Goal: Register for event/course

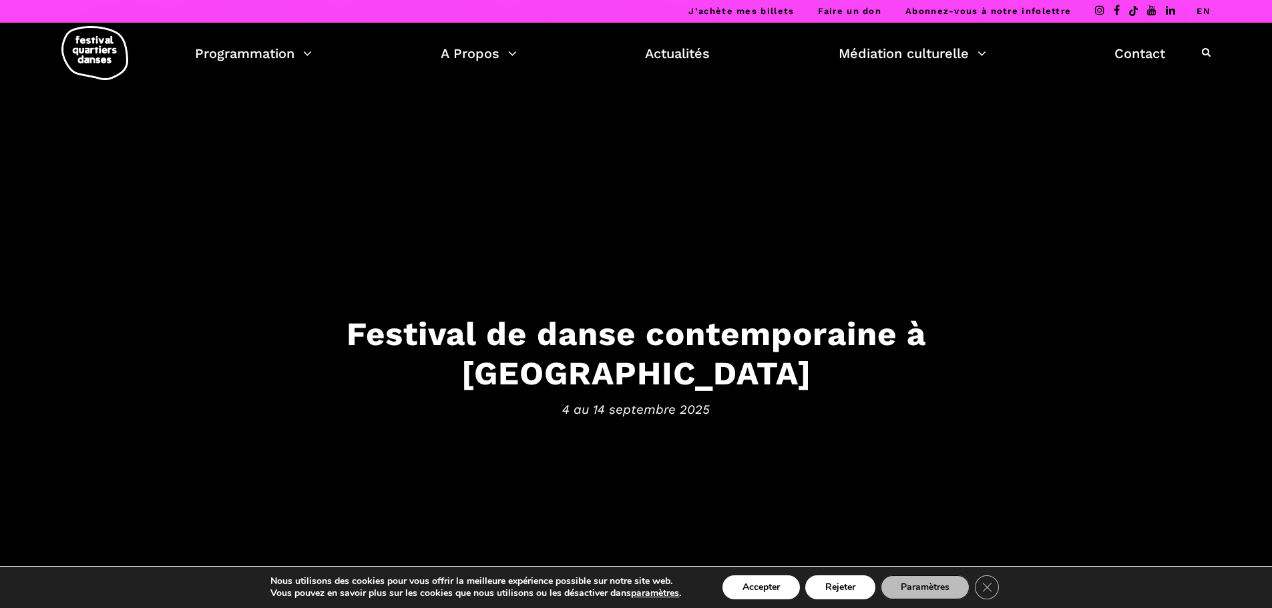
click at [1201, 11] on link "EN" at bounding box center [1204, 11] width 14 height 10
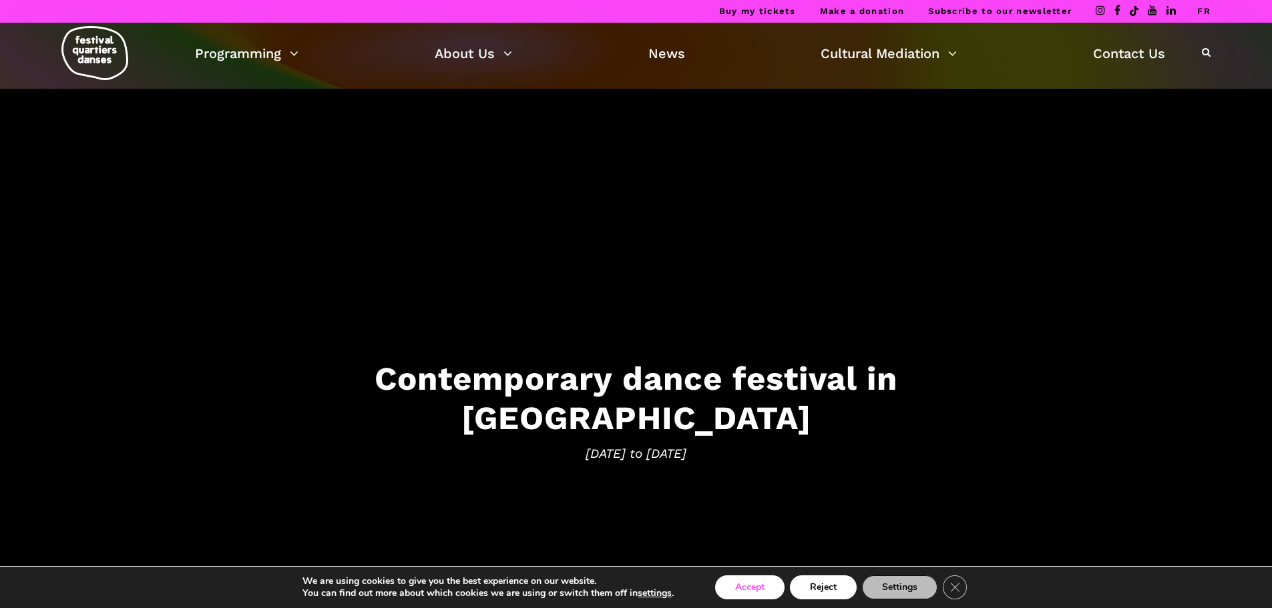
click at [727, 589] on button "Accept" at bounding box center [749, 588] width 69 height 24
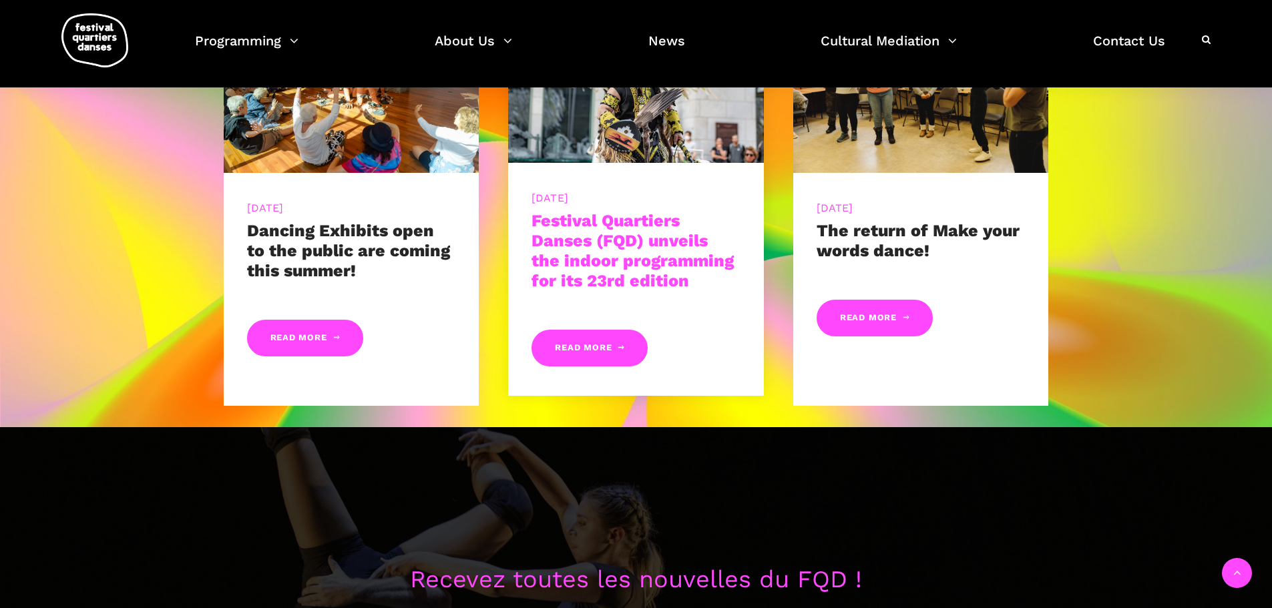
scroll to position [935, 0]
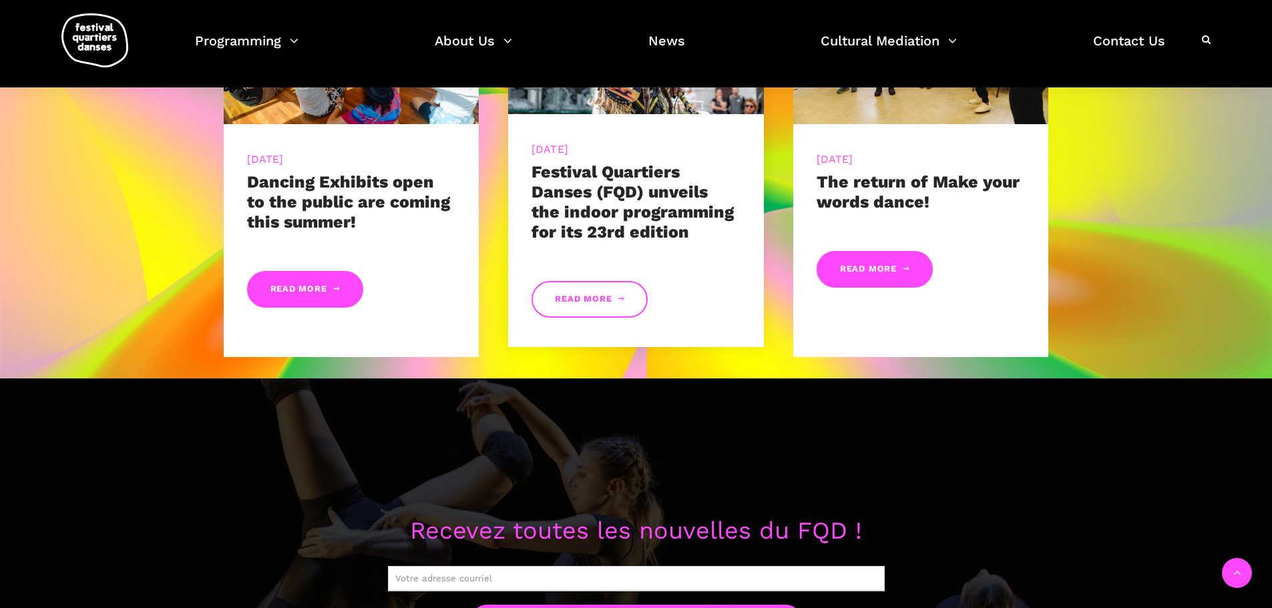
click at [594, 301] on link "Read More" at bounding box center [590, 299] width 116 height 37
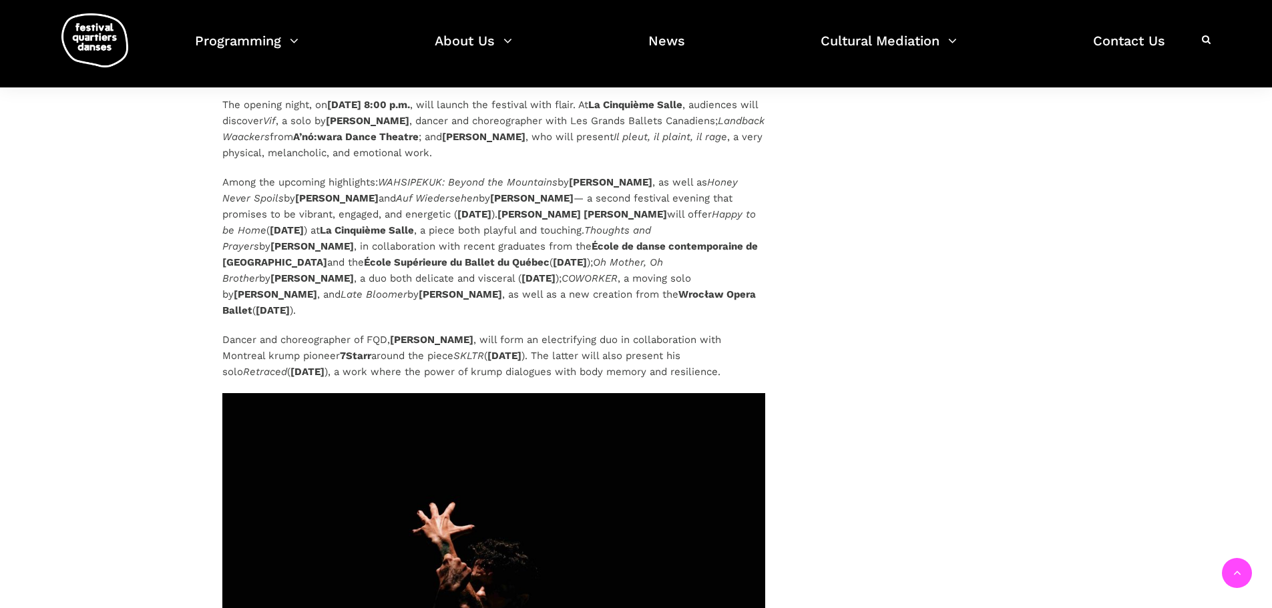
scroll to position [3473, 0]
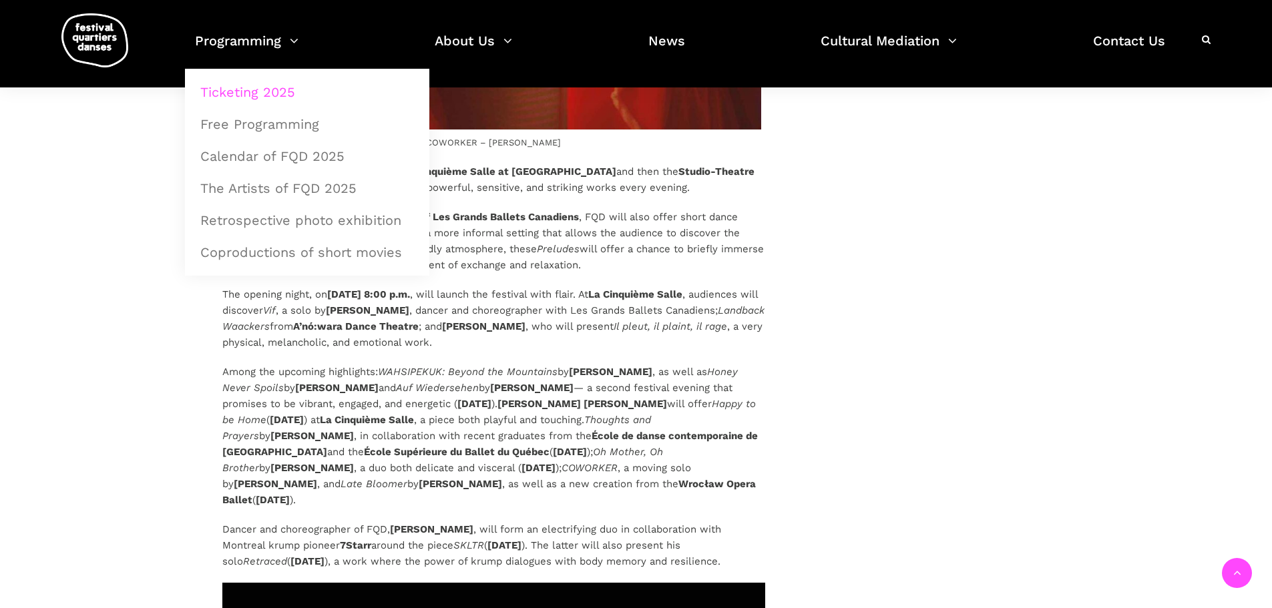
click at [281, 90] on link "Ticketing 2025" at bounding box center [307, 92] width 230 height 31
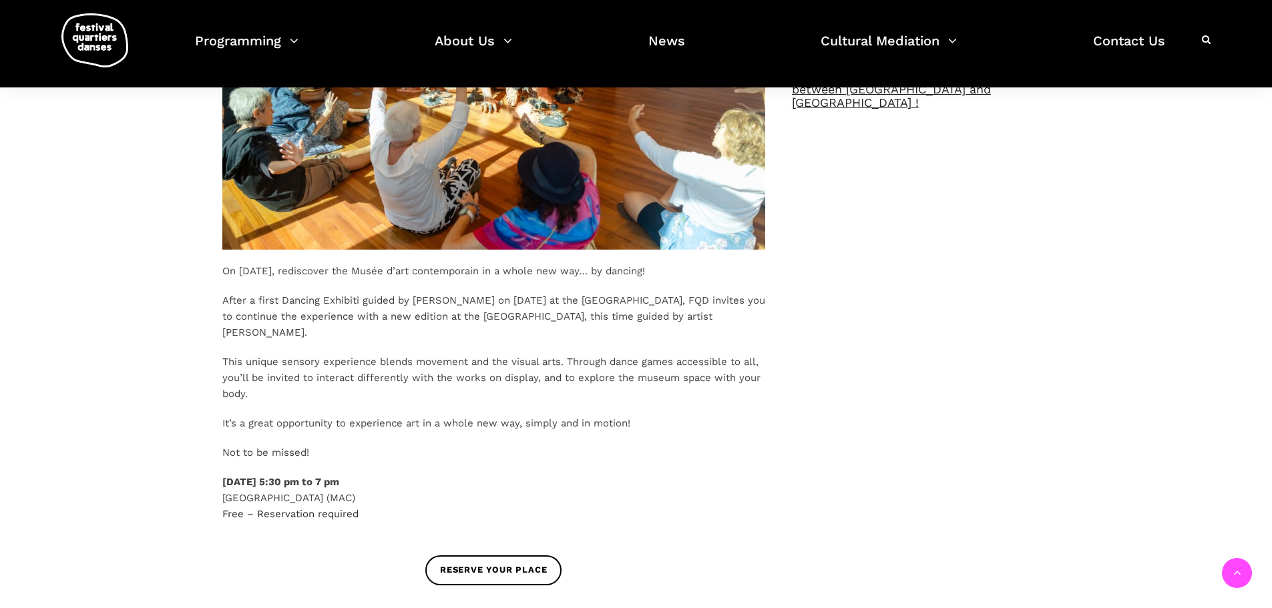
scroll to position [668, 0]
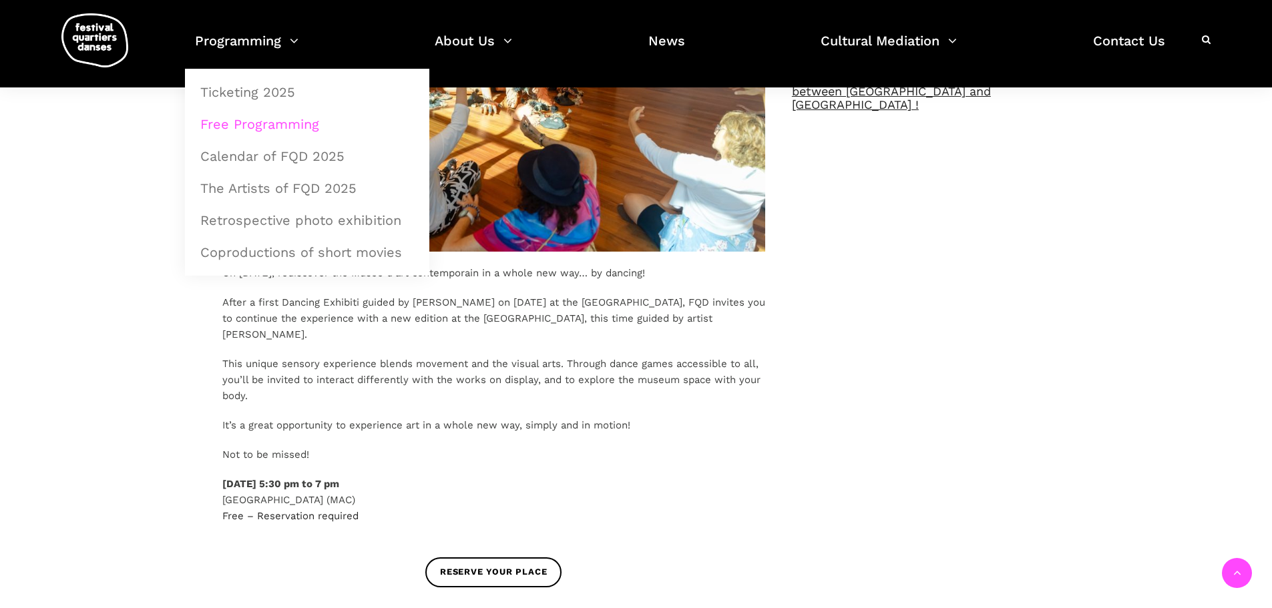
click at [289, 125] on link "Free Programming" at bounding box center [307, 124] width 230 height 31
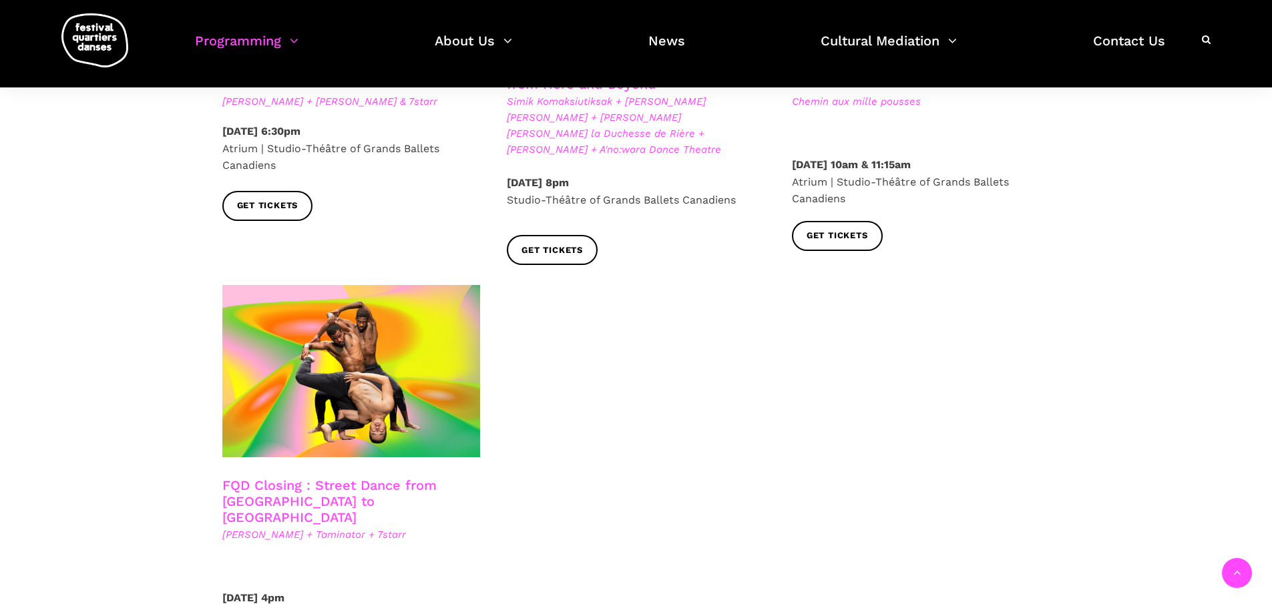
scroll to position [2204, 0]
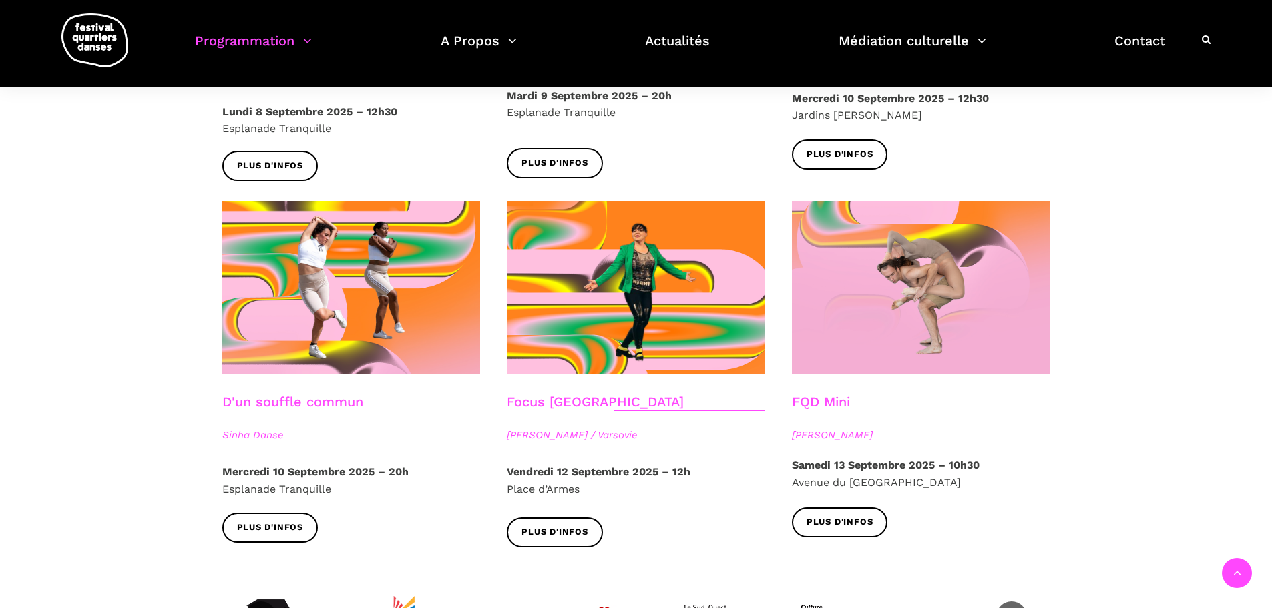
scroll to position [1403, 0]
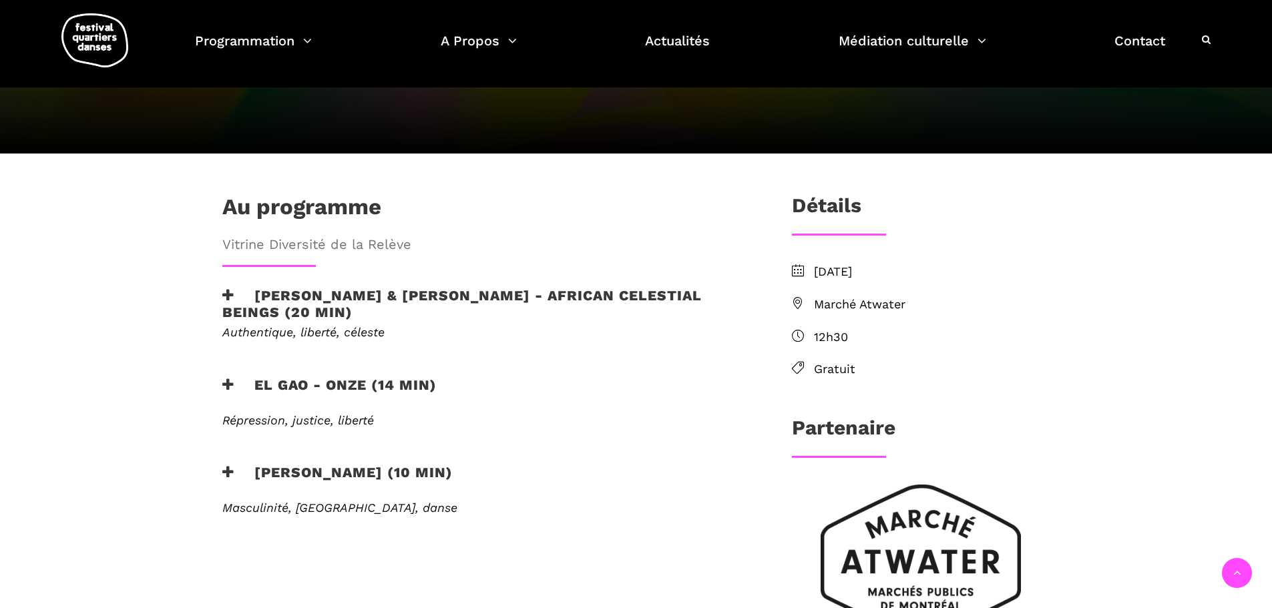
scroll to position [267, 0]
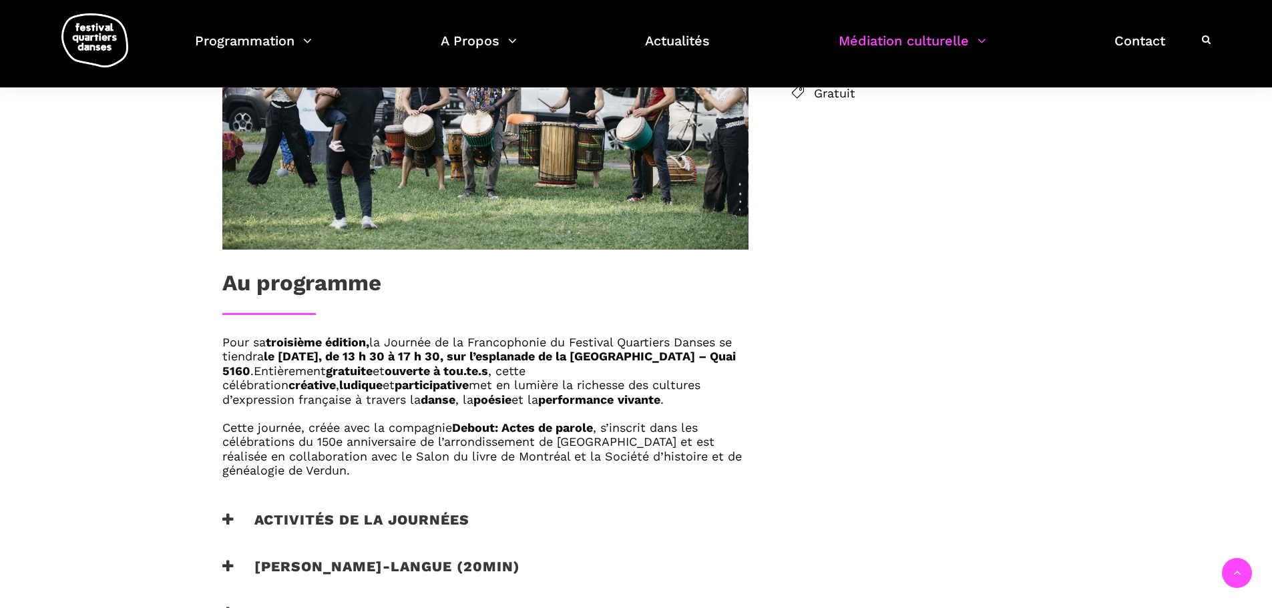
scroll to position [601, 0]
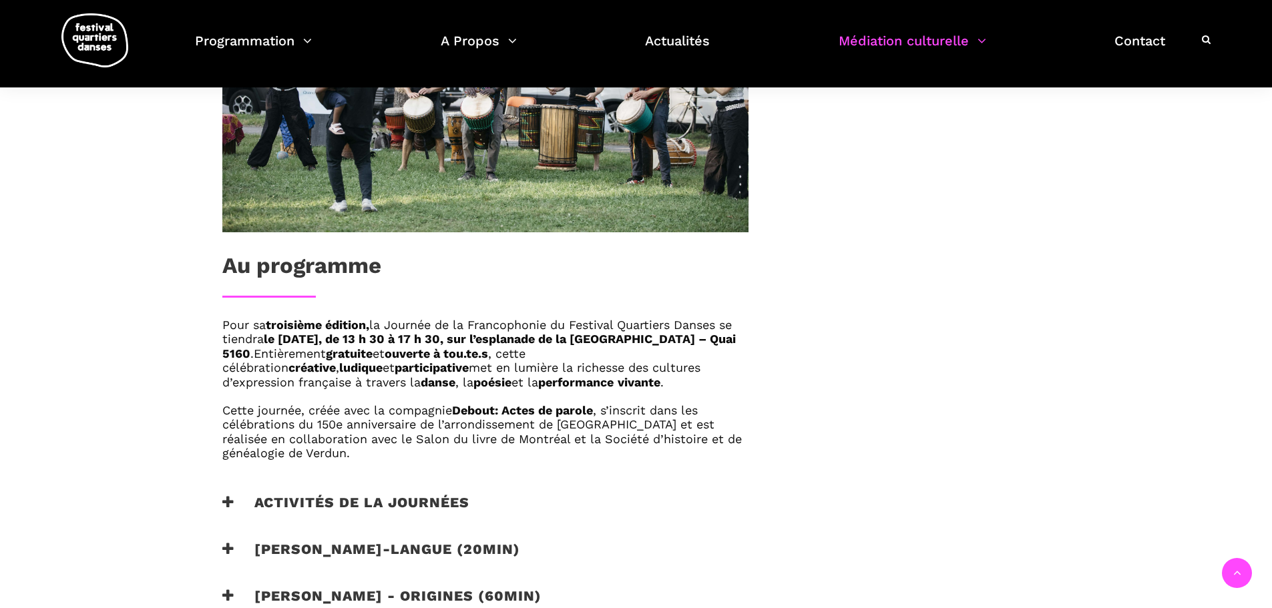
click at [368, 503] on h3 "Activités de la journées" at bounding box center [345, 510] width 247 height 33
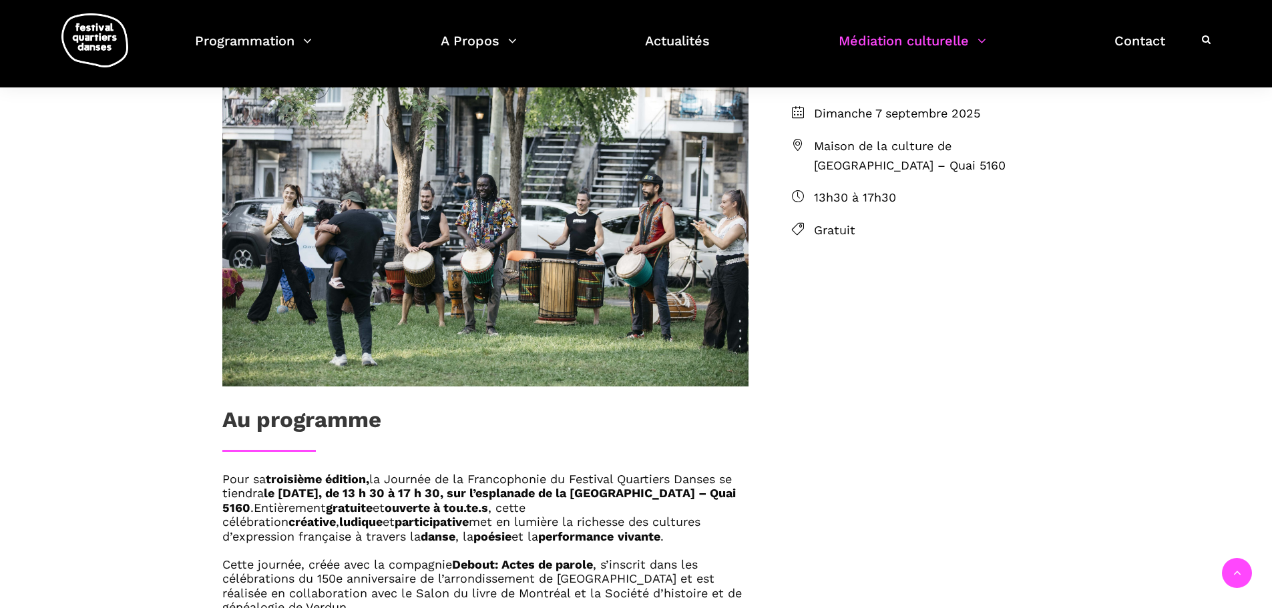
scroll to position [267, 0]
